Goal: Task Accomplishment & Management: Use online tool/utility

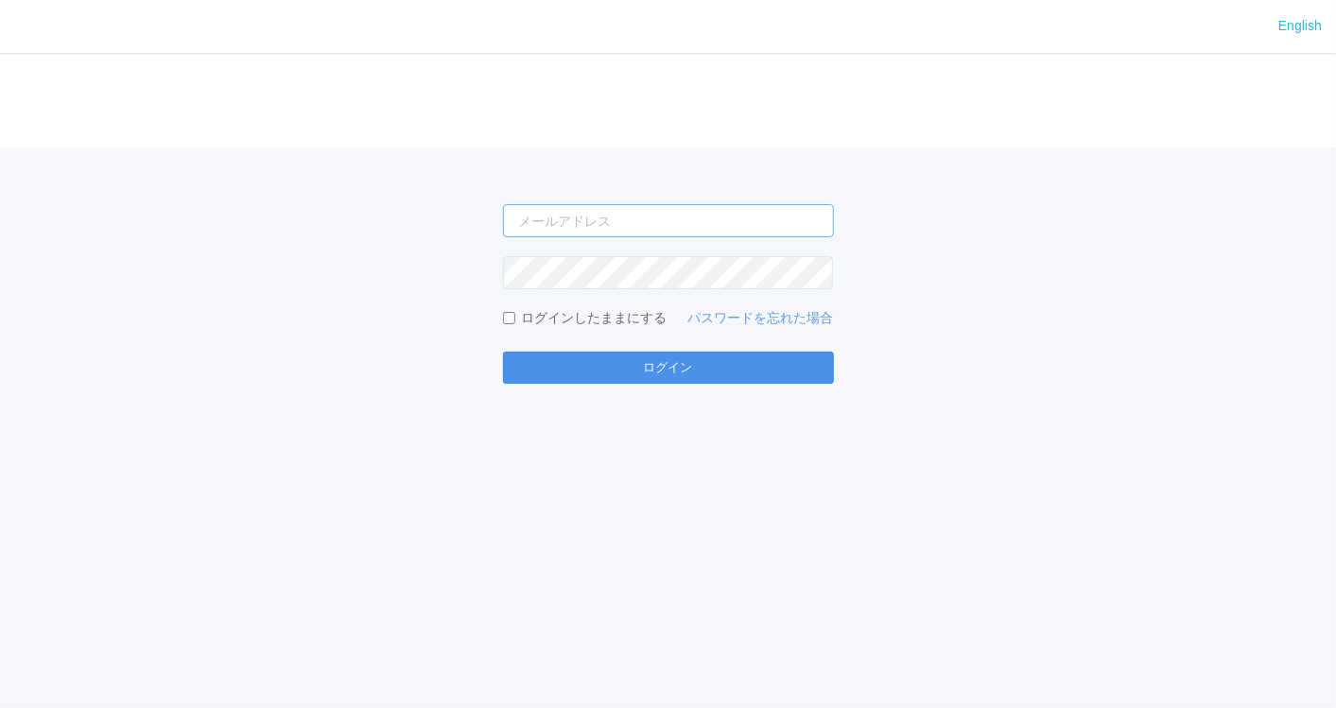
type input "[EMAIL_ADDRESS][DOMAIN_NAME]"
click at [747, 365] on button "ログイン" at bounding box center [668, 368] width 331 height 32
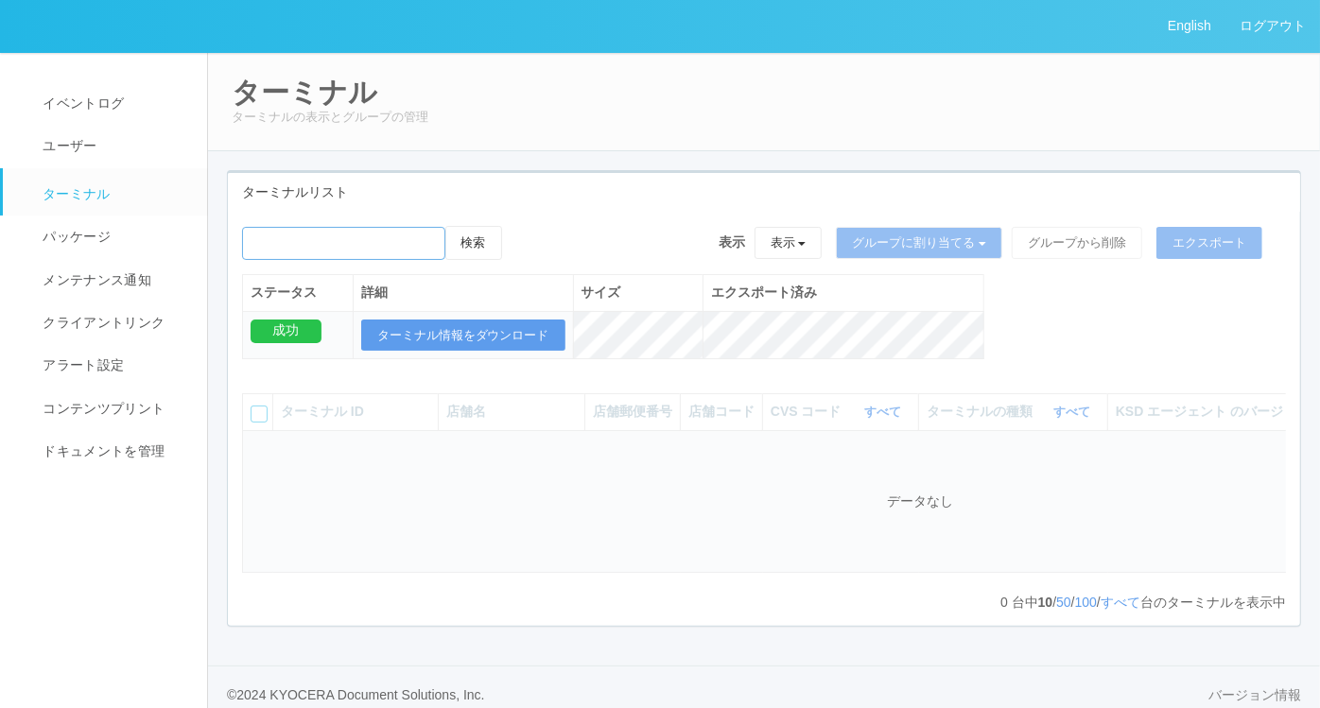
drag, startPoint x: 278, startPoint y: 234, endPoint x: 294, endPoint y: 243, distance: 18.2
click at [279, 235] on input "emailSearch" at bounding box center [343, 243] width 203 height 33
paste input "幌向"
type input "幌向"
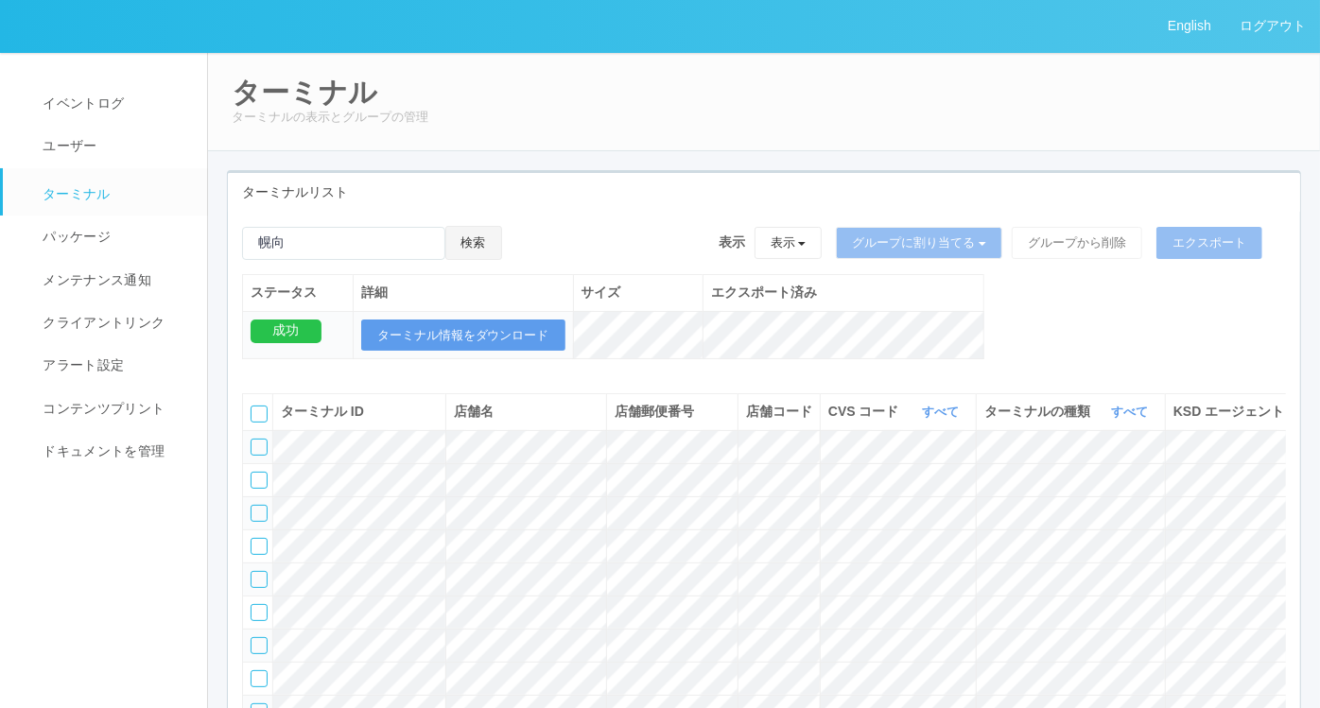
click at [491, 234] on button "検索" at bounding box center [473, 243] width 57 height 34
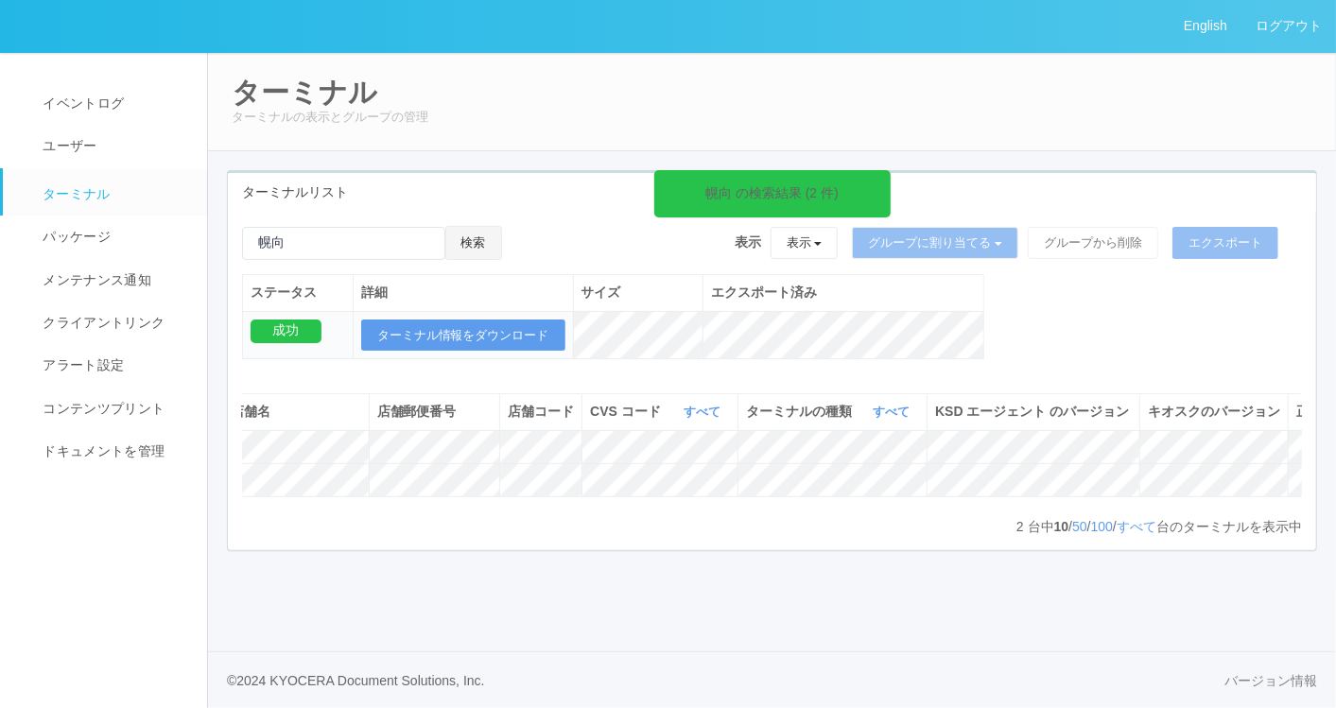
scroll to position [0, 338]
click at [1270, 439] on icon at bounding box center [1270, 439] width 0 height 0
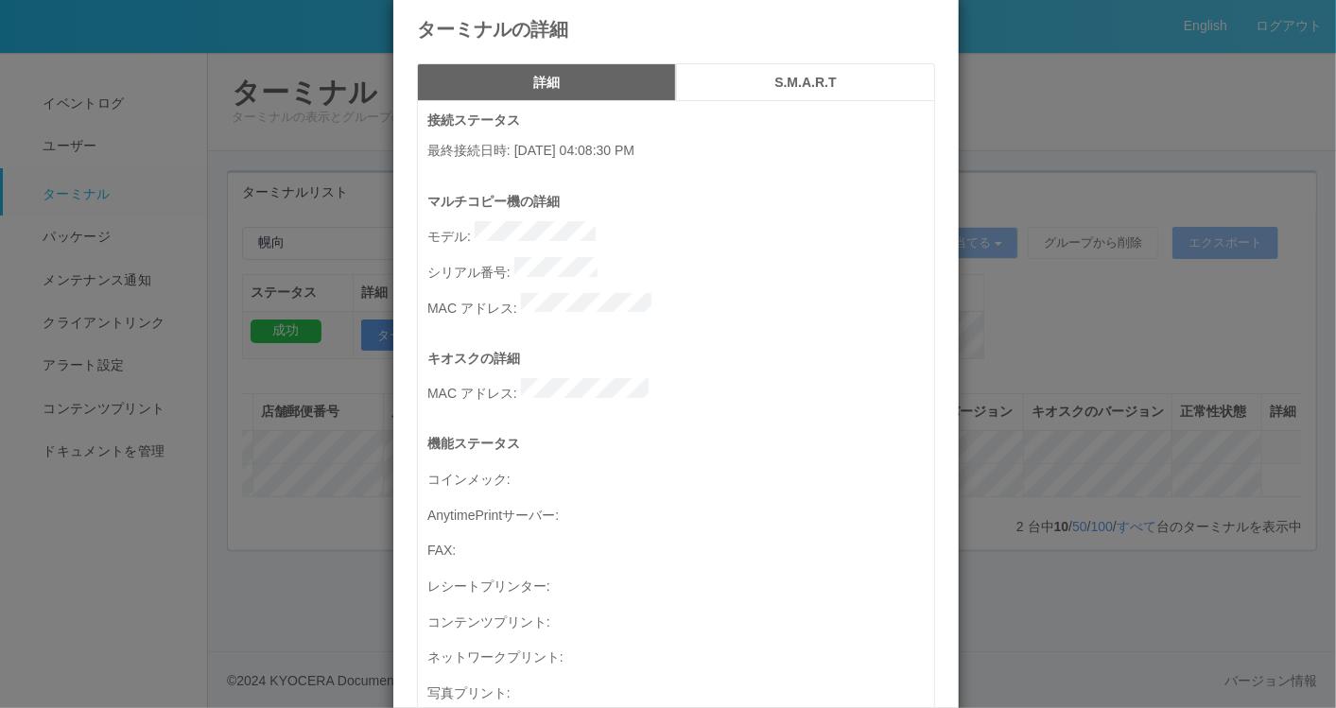
scroll to position [0, 0]
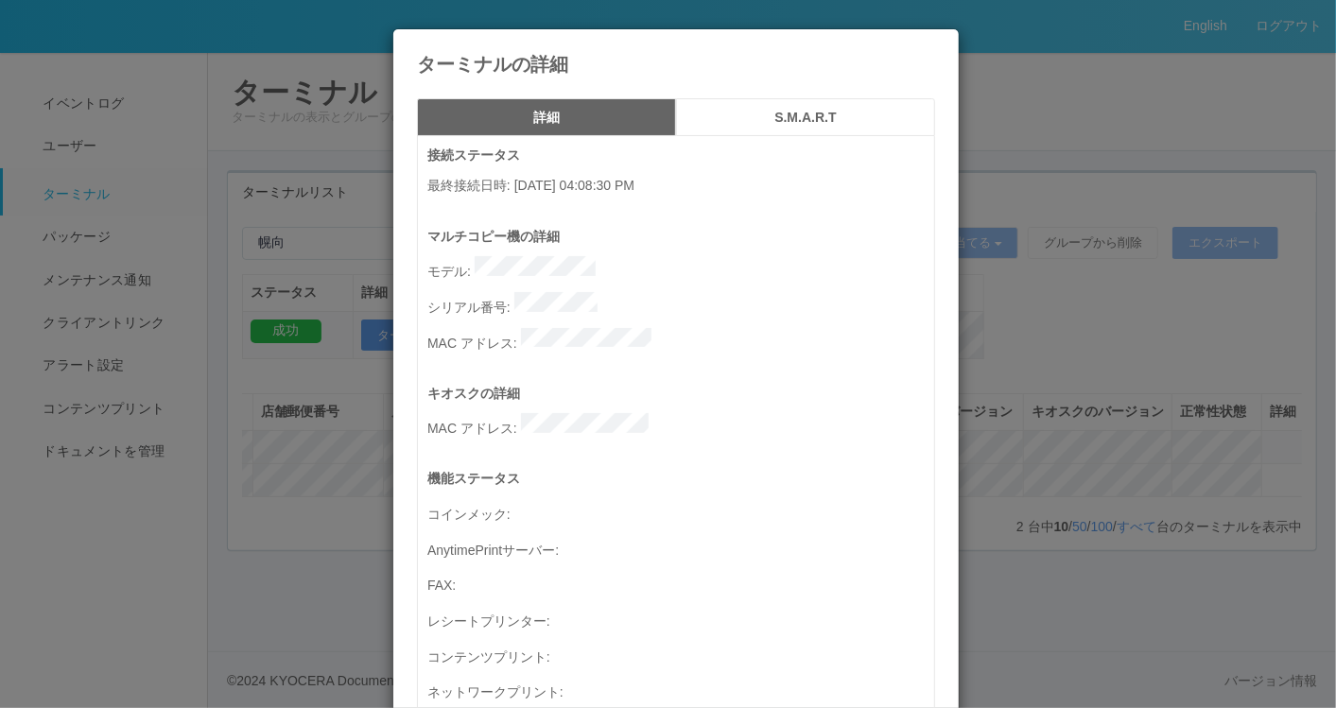
click at [935, 43] on icon at bounding box center [935, 43] width 0 height 0
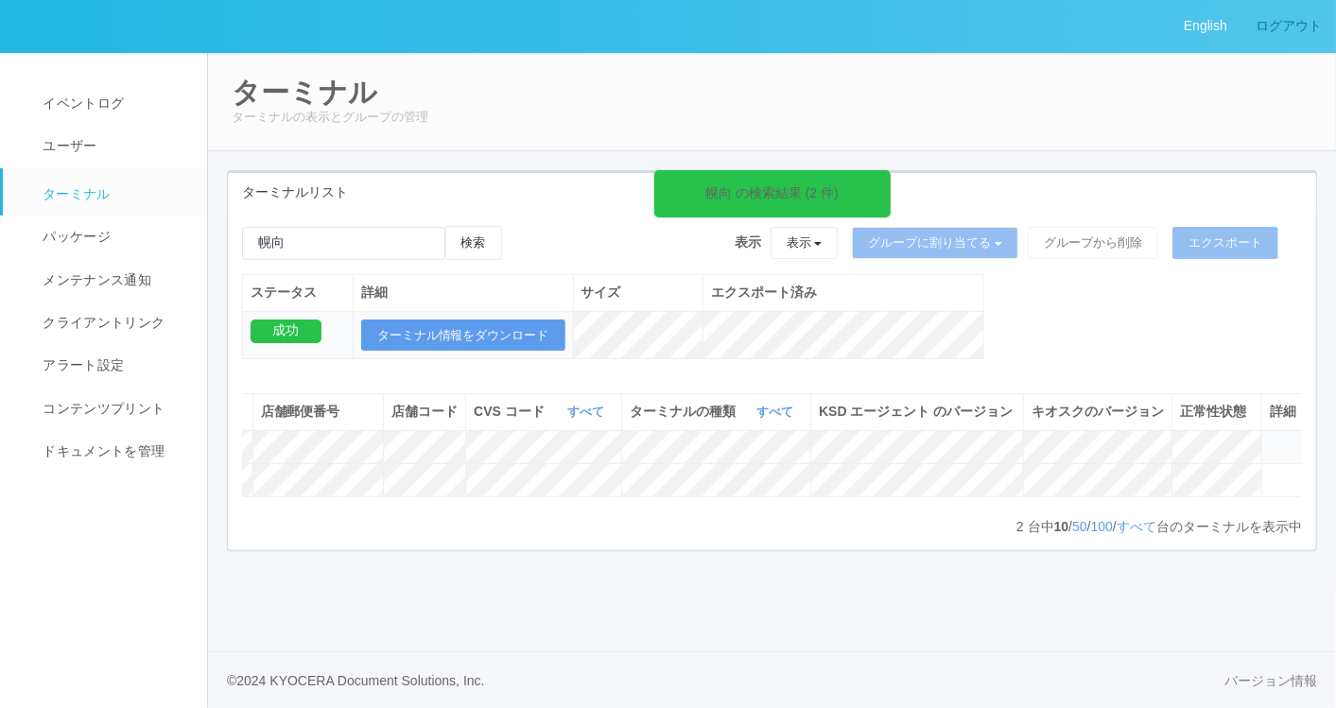
click at [1293, 20] on link "ログアウト" at bounding box center [1288, 26] width 95 height 52
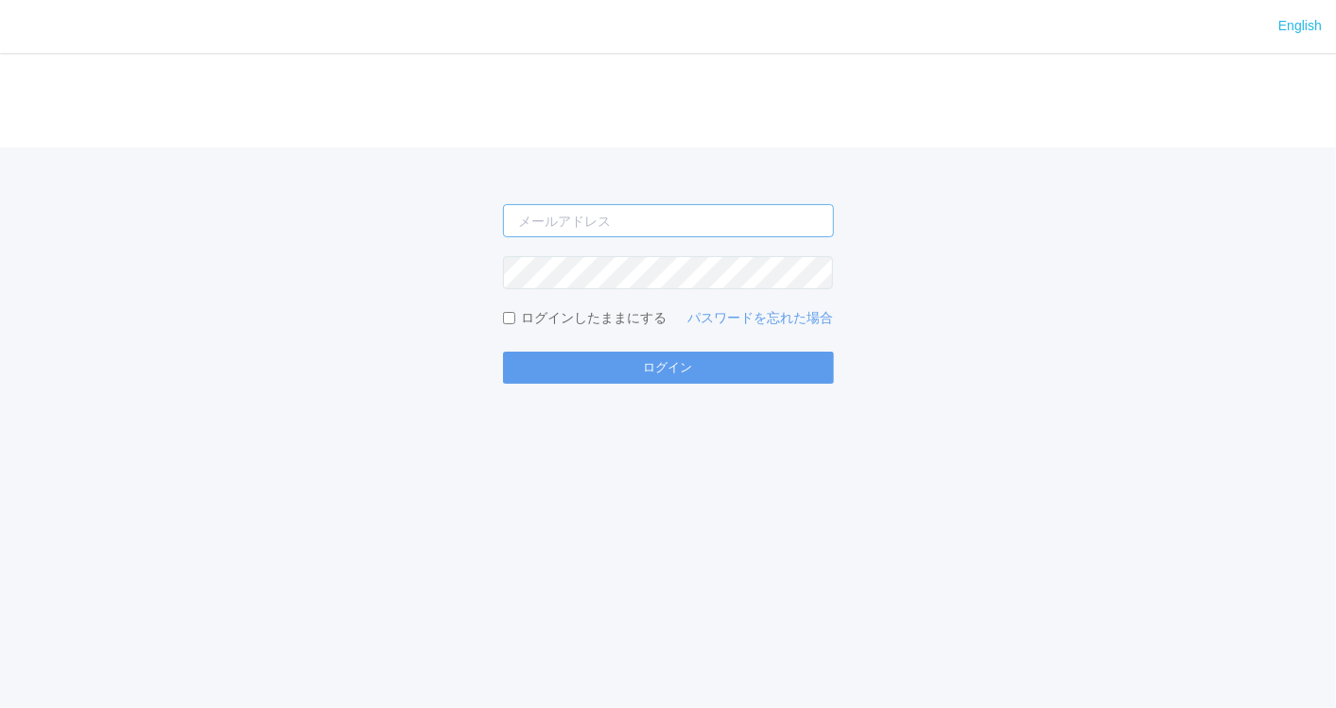
type input "[EMAIL_ADDRESS][DOMAIN_NAME]"
